Goal: Information Seeking & Learning: Find specific page/section

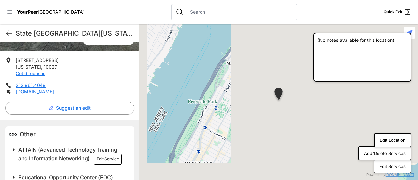
click at [82, 146] on h2 "ATTAIN (Advanced Technology Training and Information Networking) Edit Service" at bounding box center [72, 155] width 108 height 19
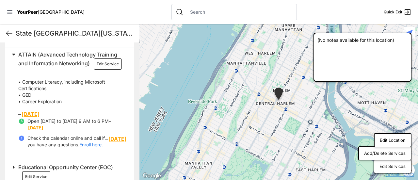
scroll to position [236, 0]
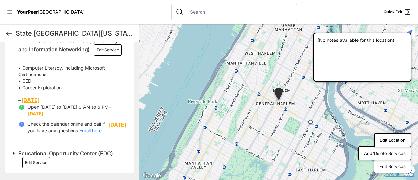
click at [73, 154] on span "Educational Opportunity Center (EOC)" at bounding box center [65, 153] width 95 height 7
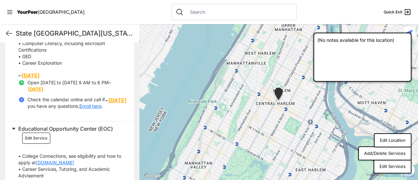
scroll to position [249, 0]
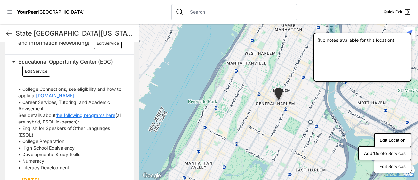
scroll to position [317, 0]
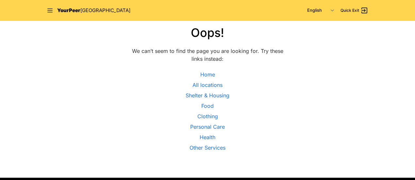
click at [73, 8] on span "YourPeer" at bounding box center [68, 10] width 23 height 6
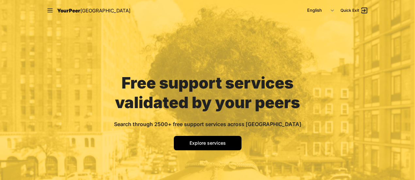
click at [218, 136] on div "Free support services validated by your peers Search through 2500+ free support…" at bounding box center [208, 109] width 220 height 177
click at [217, 142] on span "Explore services" at bounding box center [208, 143] width 36 height 6
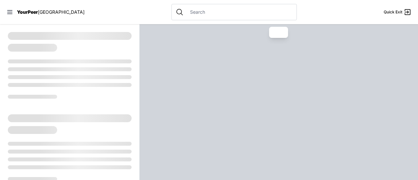
drag, startPoint x: 193, startPoint y: 8, endPoint x: 184, endPoint y: 14, distance: 11.1
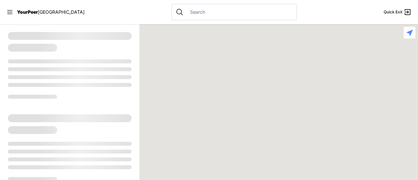
paste input "ATTAIN (Advanced Technology Training and Informatio"
type input "ATTAIN (Advanced Technology Training and Informatio"
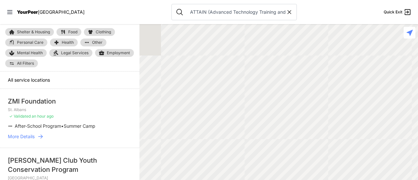
scroll to position [0, 22]
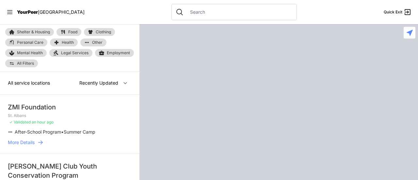
paste input "ATTAIN (Advanced Technology Training and Informatio"
type input "ATTAIN (Advanced Technology Training and Informatio"
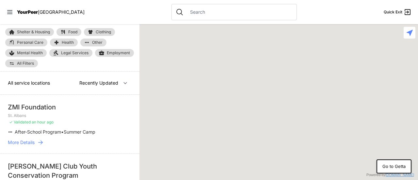
paste input "ATTAIN (Advanced Technology Training and Informatio"
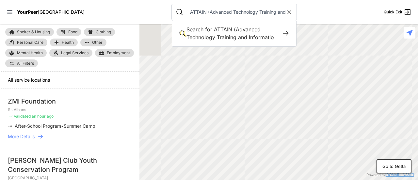
scroll to position [0, 22]
type input "ATTAIN (Advanced Technology Training and Informatio"
